Goal: Information Seeking & Learning: Learn about a topic

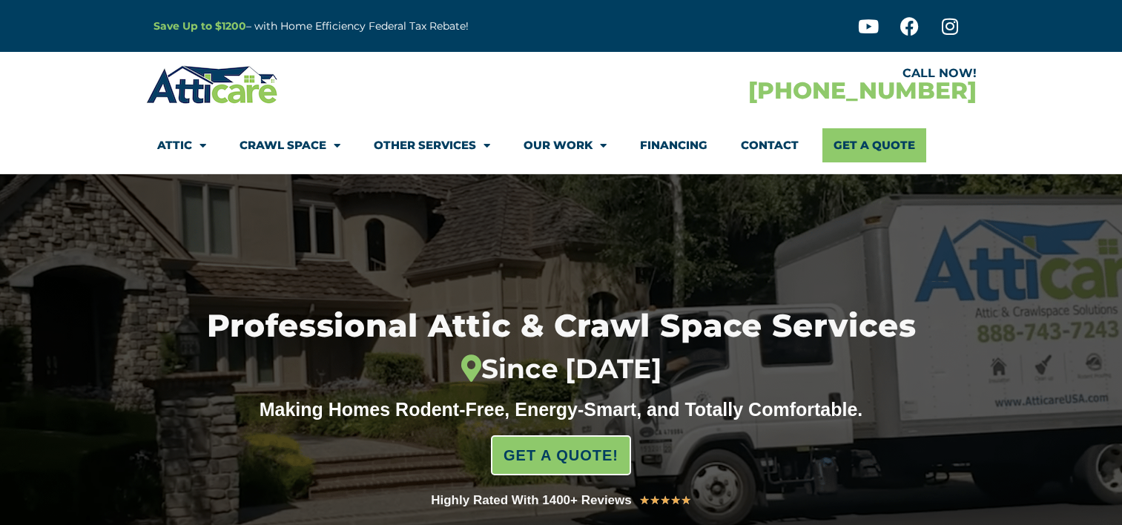
click at [102, 267] on div at bounding box center [561, 404] width 1122 height 460
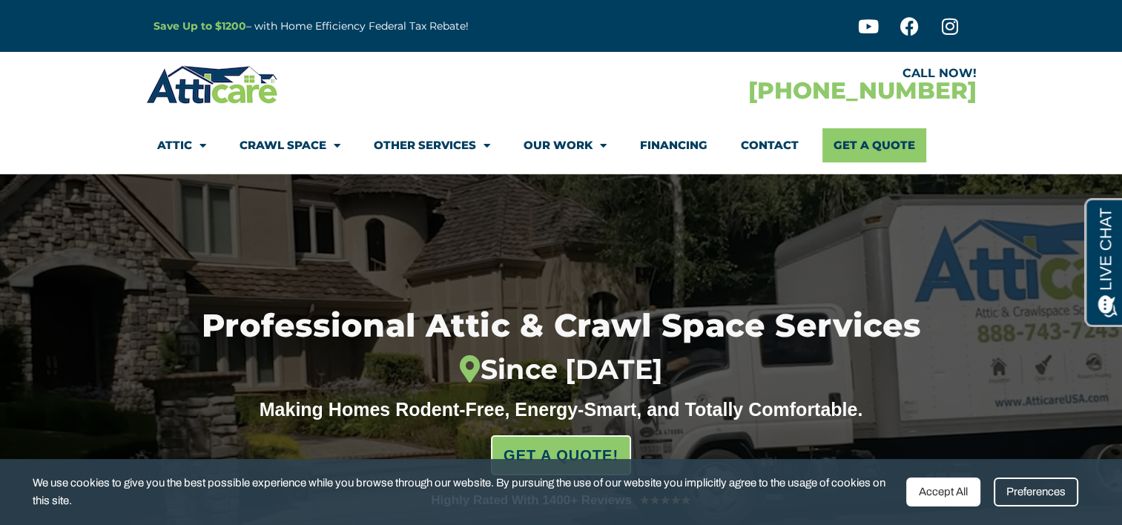
scroll to position [30, 0]
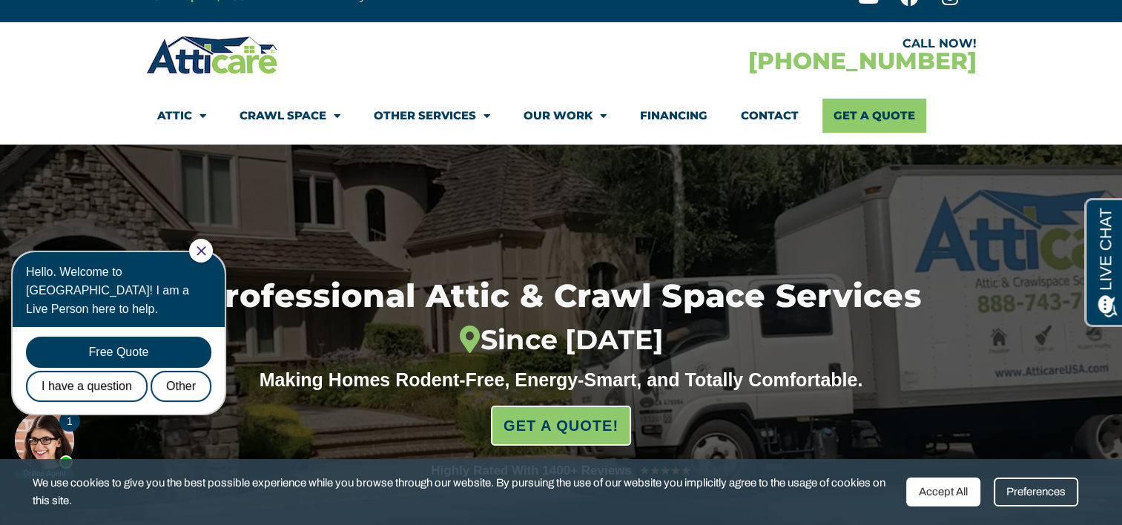
click at [0, 79] on section "CALL NOW! 1-866-872-6974 Attic Attic Cleaning Rodent Proofing Air Sealing Insul…" at bounding box center [561, 83] width 1122 height 122
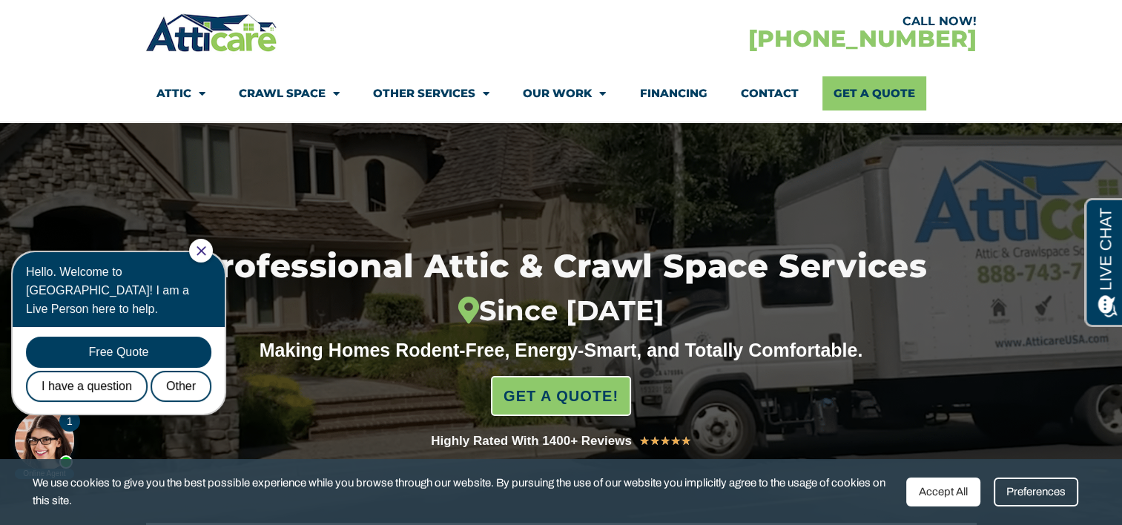
click at [86, 78] on section "CALL NOW! 1-866-872-6974 Attic Attic Cleaning Rodent Proofing Air Sealing Insul…" at bounding box center [561, 61] width 1122 height 122
click at [65, 86] on section "CALL NOW! 1-866-872-6974 Attic Attic Cleaning Rodent Proofing Air Sealing Insul…" at bounding box center [561, 61] width 1122 height 122
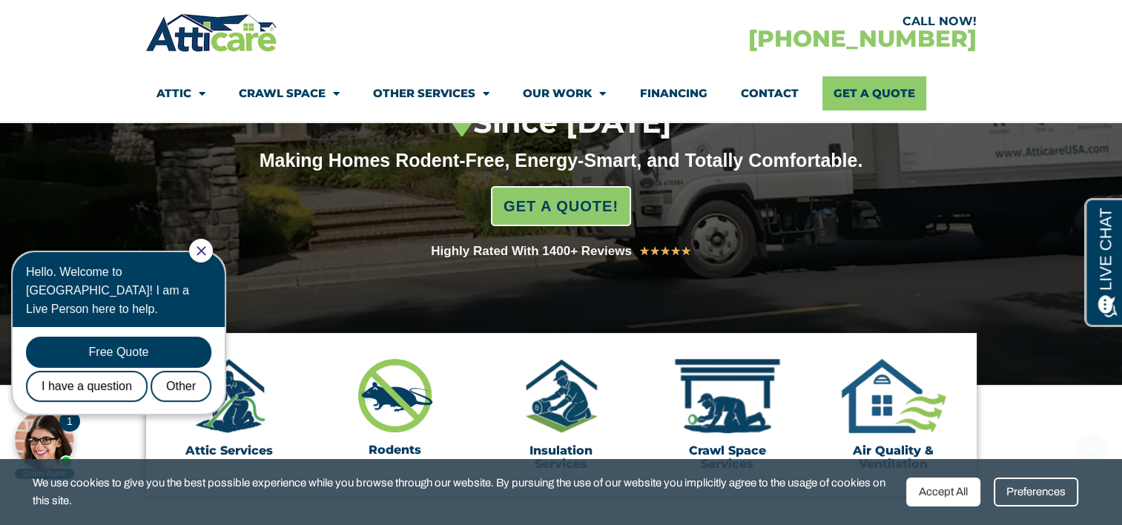
scroll to position [297, 0]
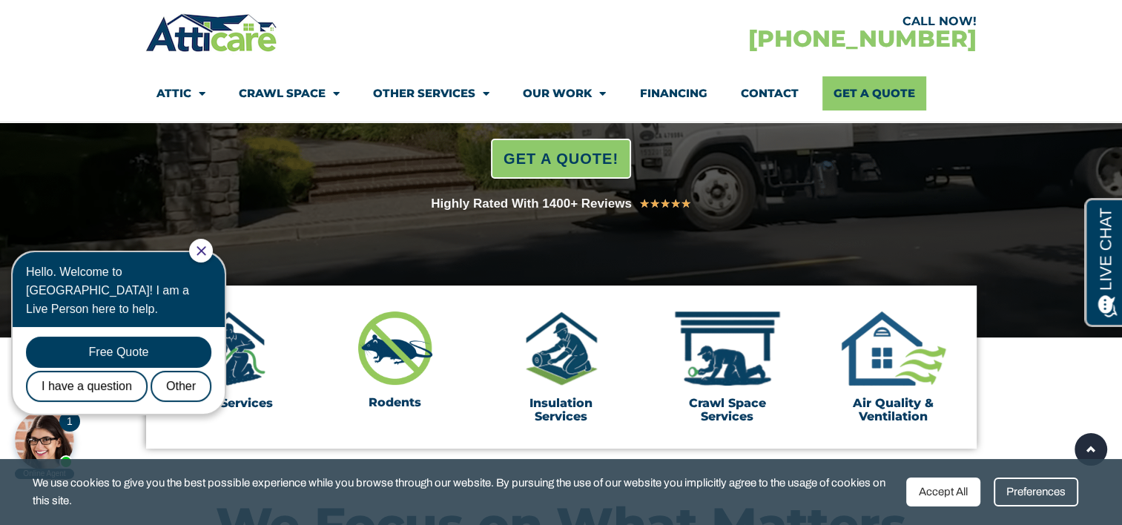
click at [206, 254] on icon "Close Chat" at bounding box center [201, 251] width 10 height 10
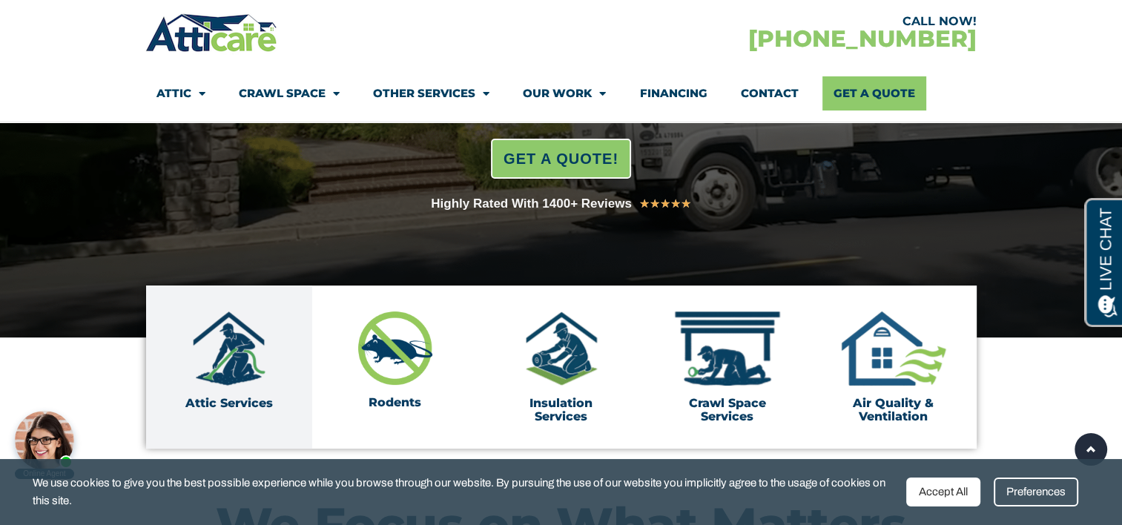
click at [235, 357] on img at bounding box center [229, 348] width 74 height 74
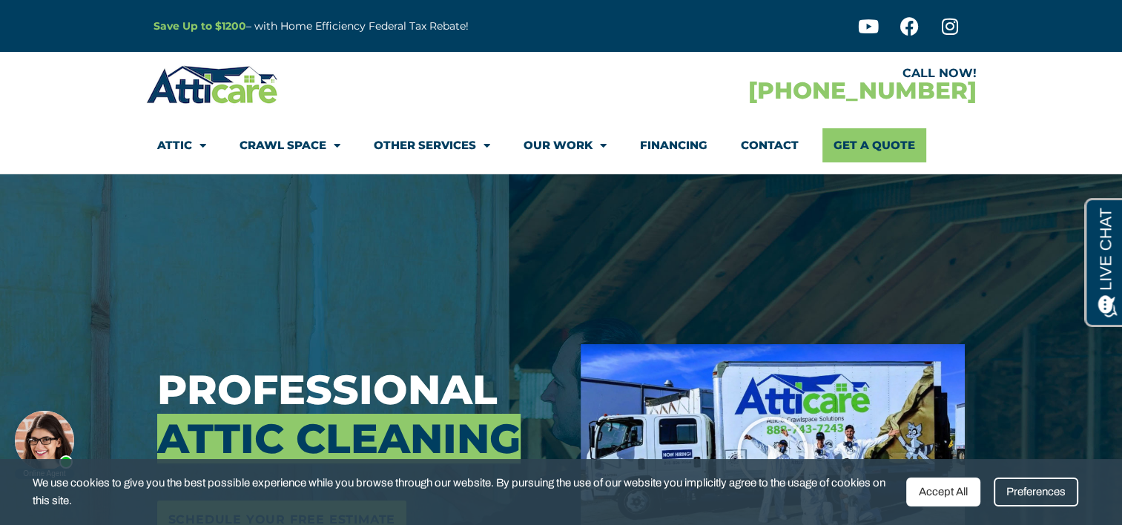
click at [121, 285] on section "Professional Attic Cleaning Schedule Your Free Estimate" at bounding box center [561, 452] width 1122 height 556
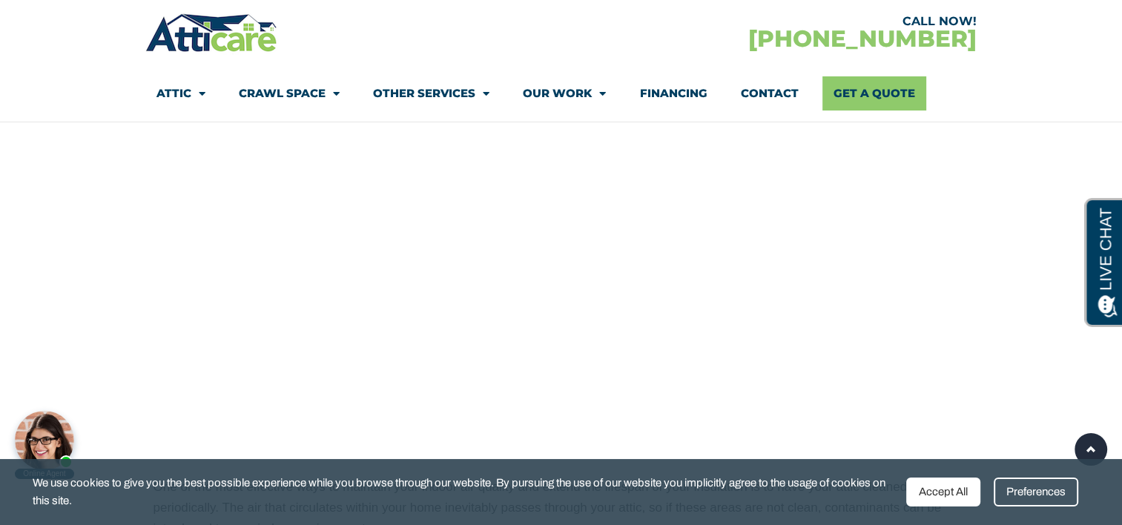
scroll to position [979, 0]
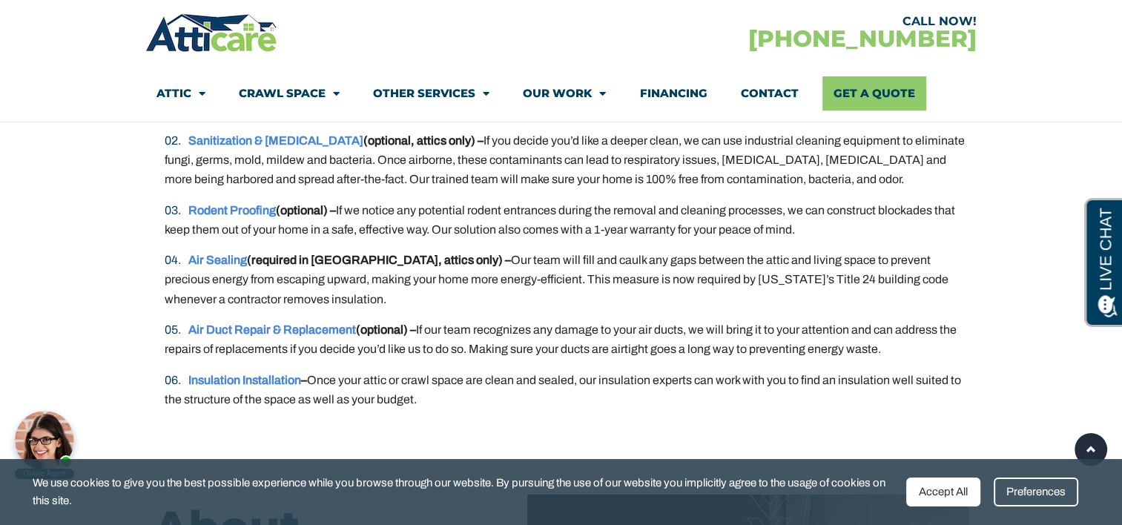
scroll to position [3025, 0]
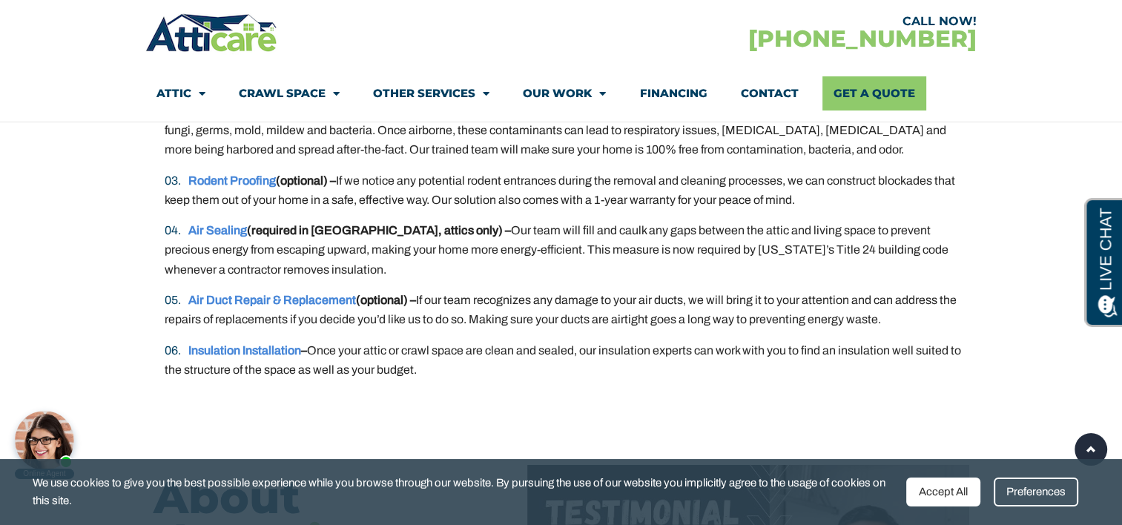
click at [111, 253] on section "The Attic Cleaning Process Atticare’s cleaning process for attics can be tailor…" at bounding box center [561, 130] width 1122 height 609
click at [94, 303] on section "The Attic Cleaning Process Atticare’s cleaning process for attics can be tailor…" at bounding box center [561, 130] width 1122 height 609
click at [96, 356] on section "The Attic Cleaning Process Atticare’s cleaning process for attics can be tailor…" at bounding box center [561, 130] width 1122 height 609
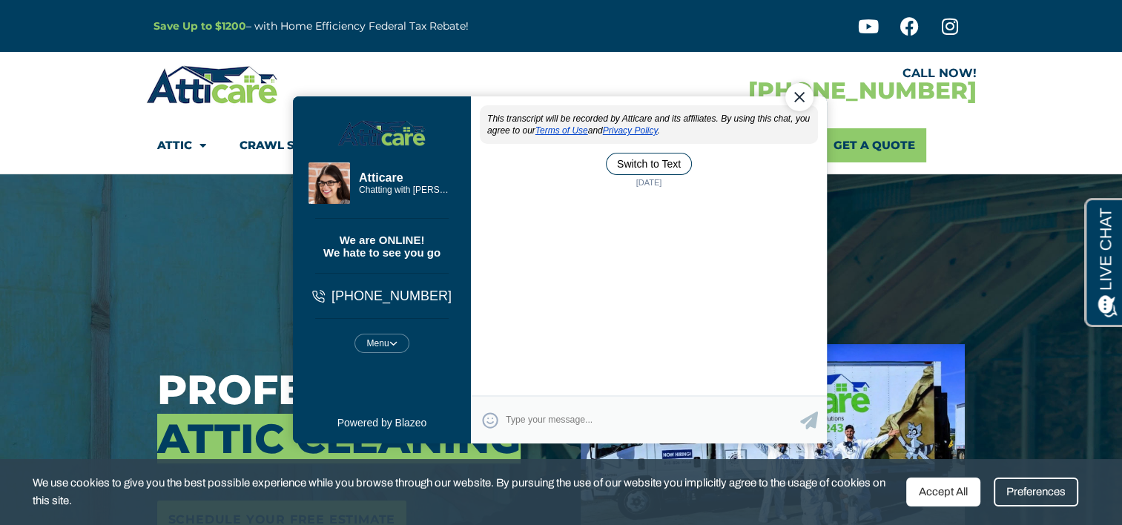
scroll to position [0, 0]
